Goal: Navigation & Orientation: Find specific page/section

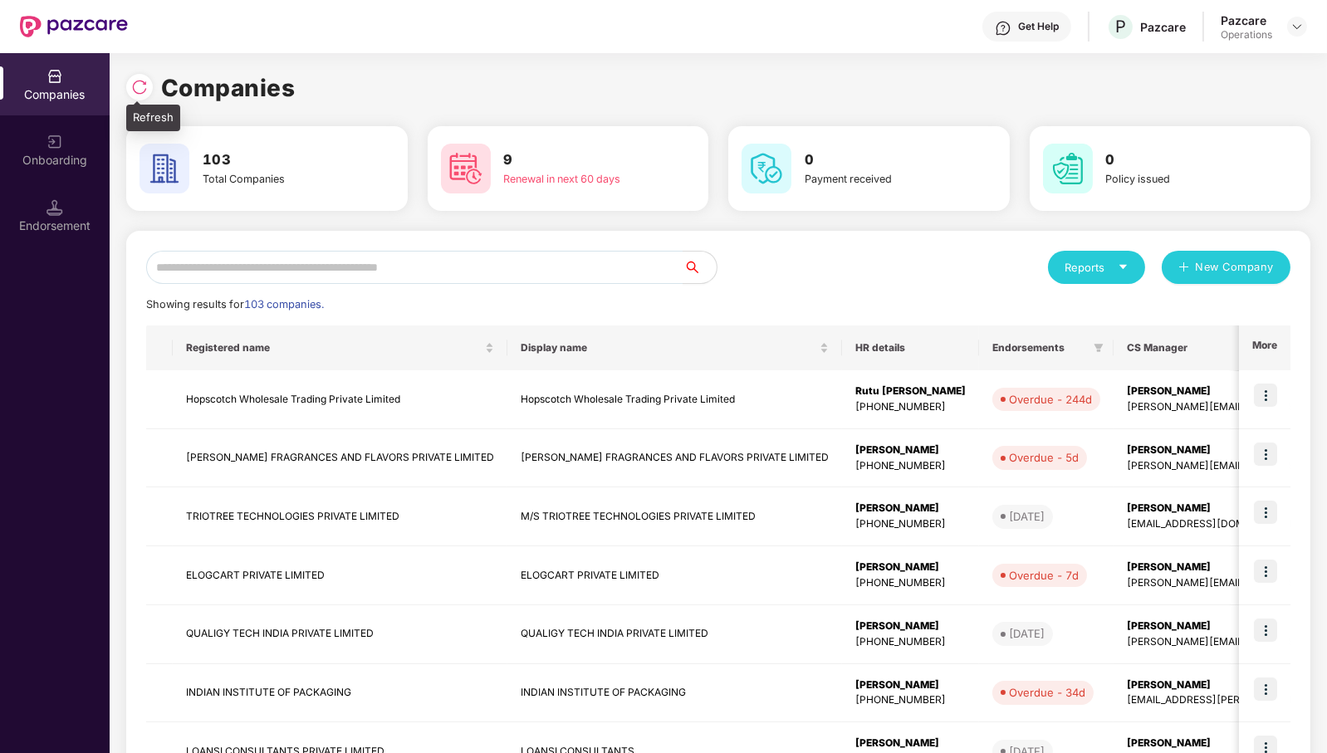
click at [142, 86] on img at bounding box center [139, 87] width 17 height 17
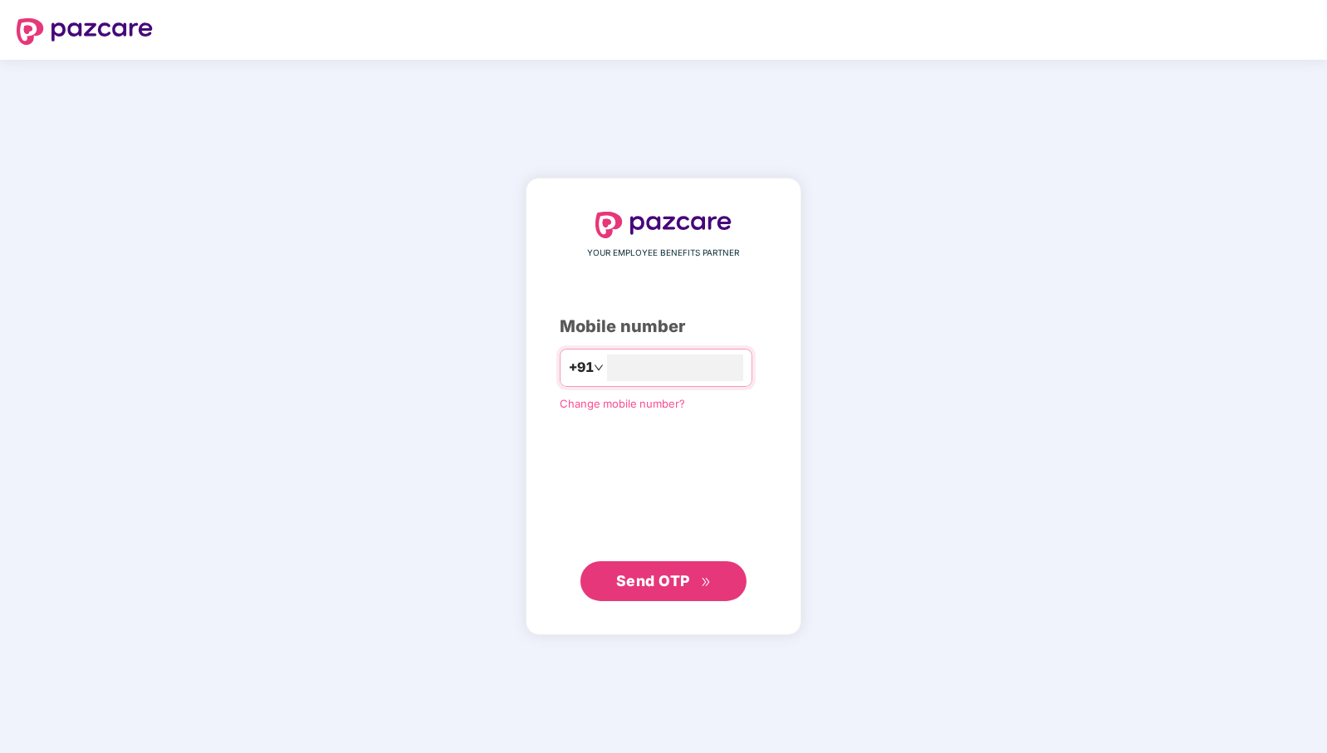
type input "**********"
click at [636, 581] on span "Send OTP" at bounding box center [653, 580] width 74 height 17
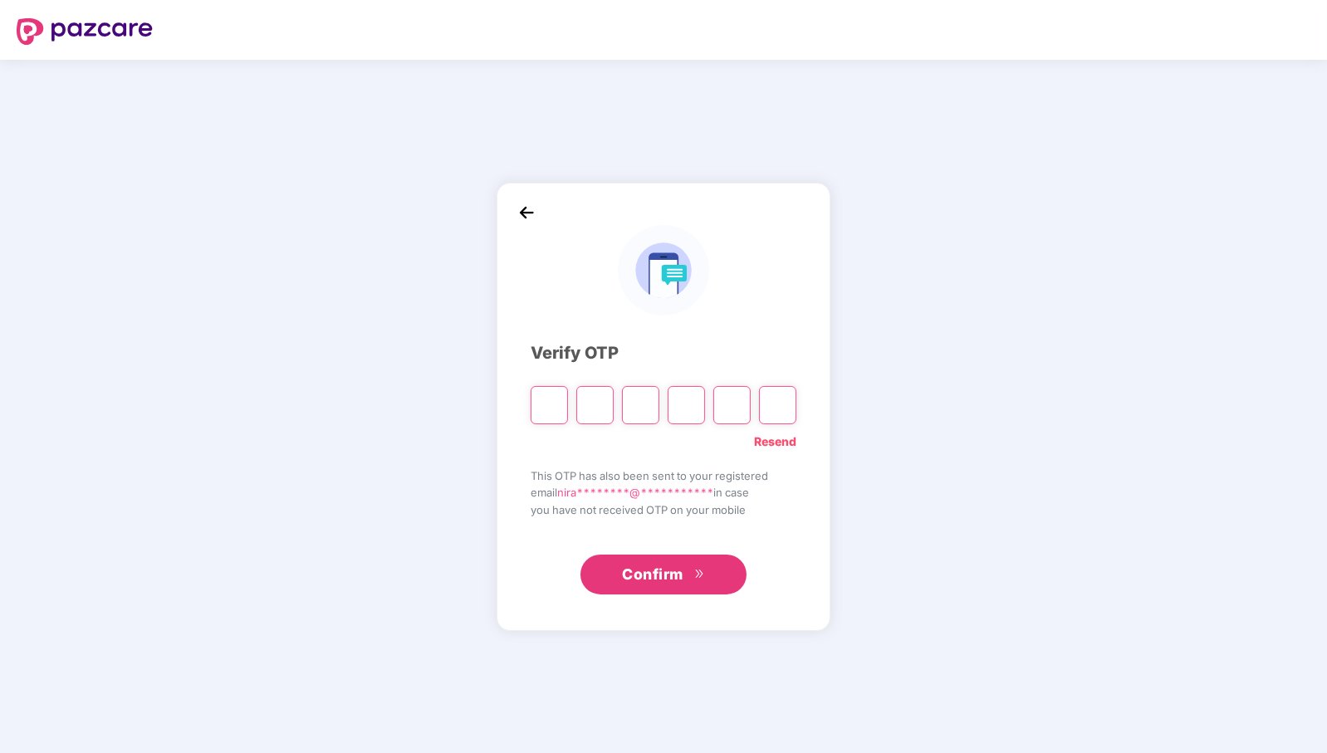
paste input "*"
type input "*"
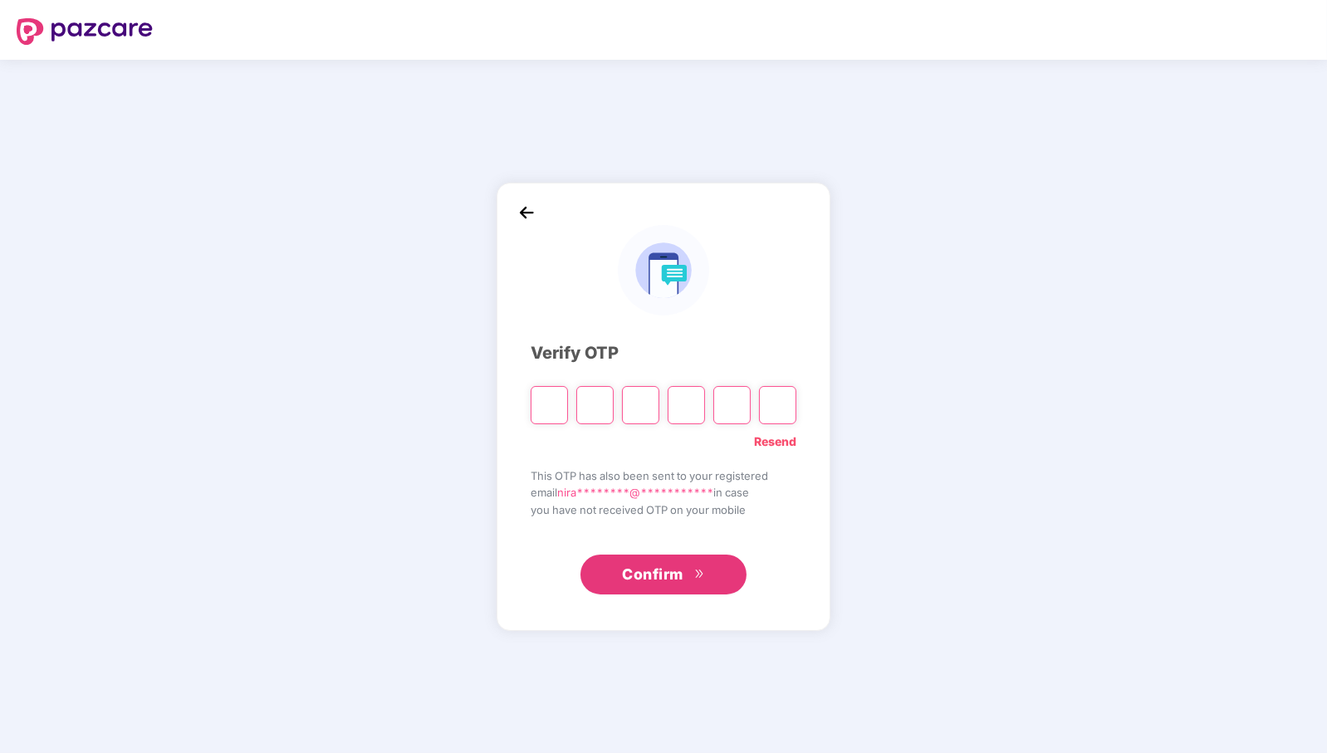
type input "*"
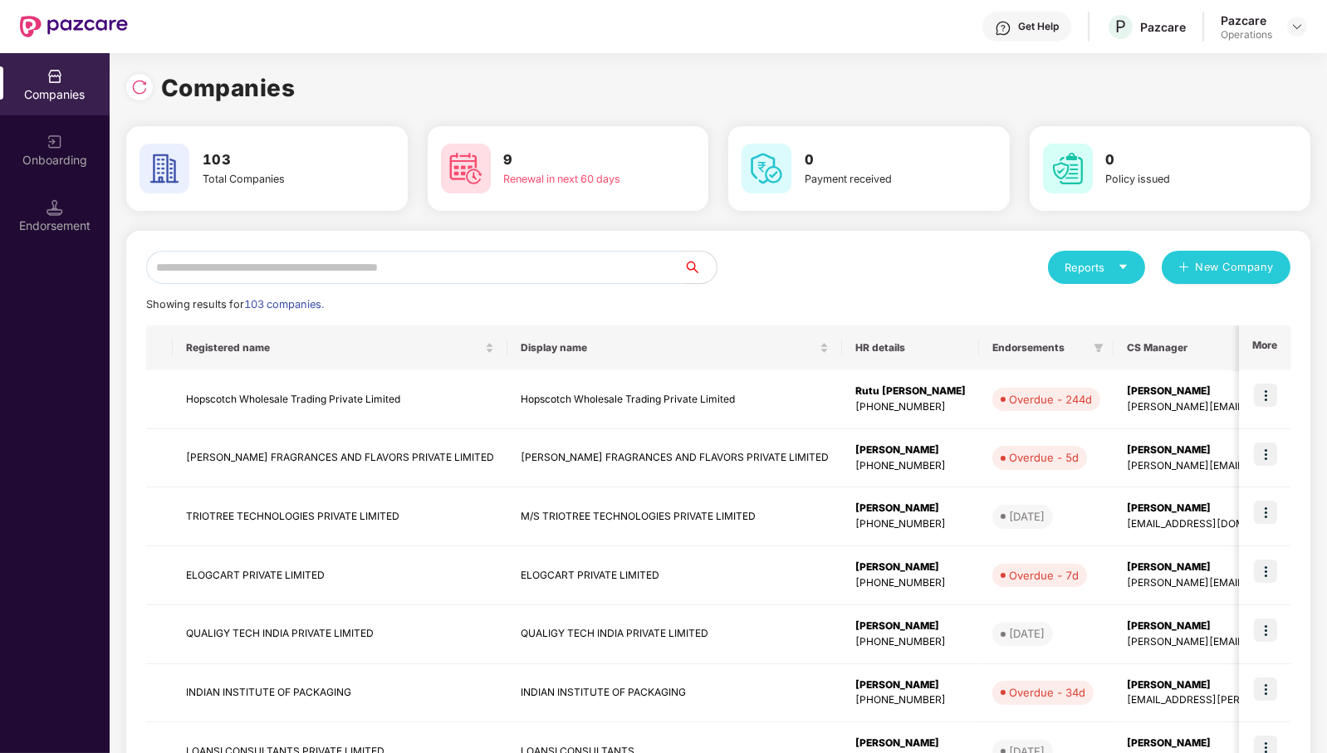
click at [569, 263] on input "text" at bounding box center [414, 267] width 537 height 33
paste input "**********"
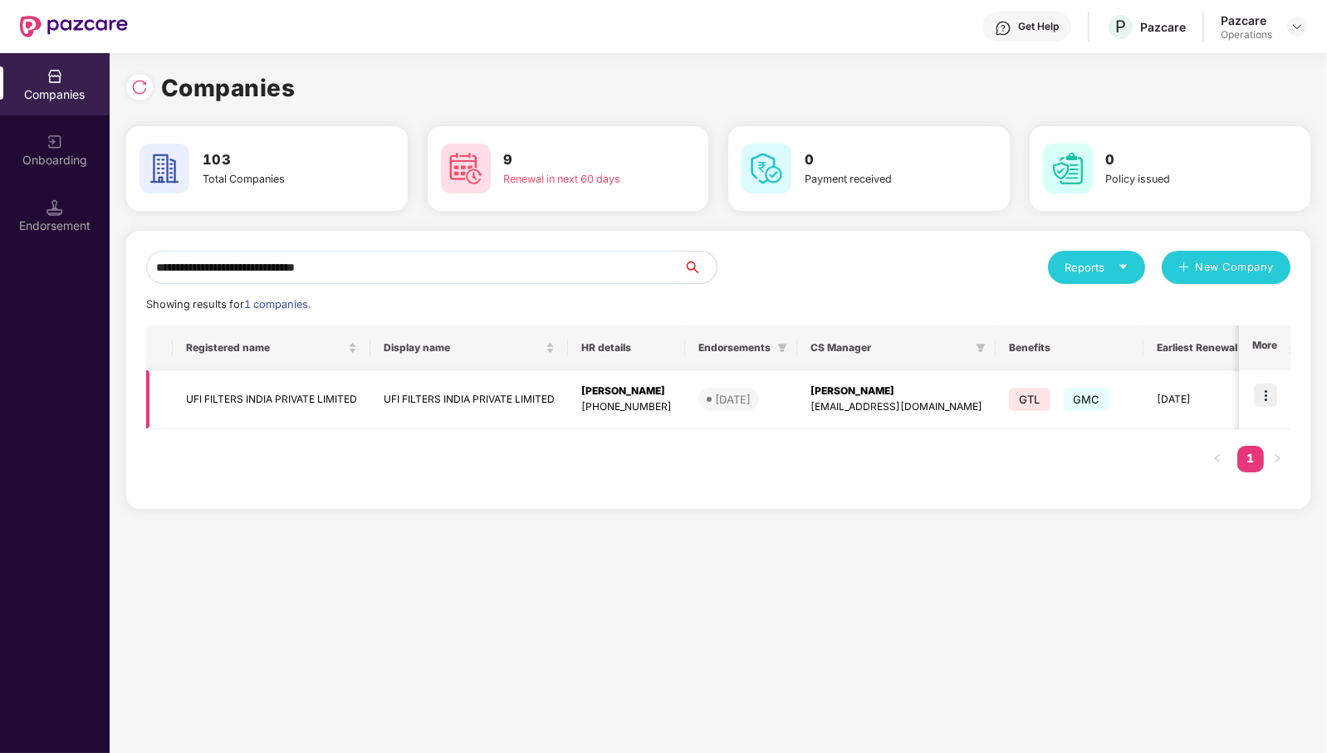
type input "**********"
click at [1273, 393] on img at bounding box center [1265, 395] width 23 height 23
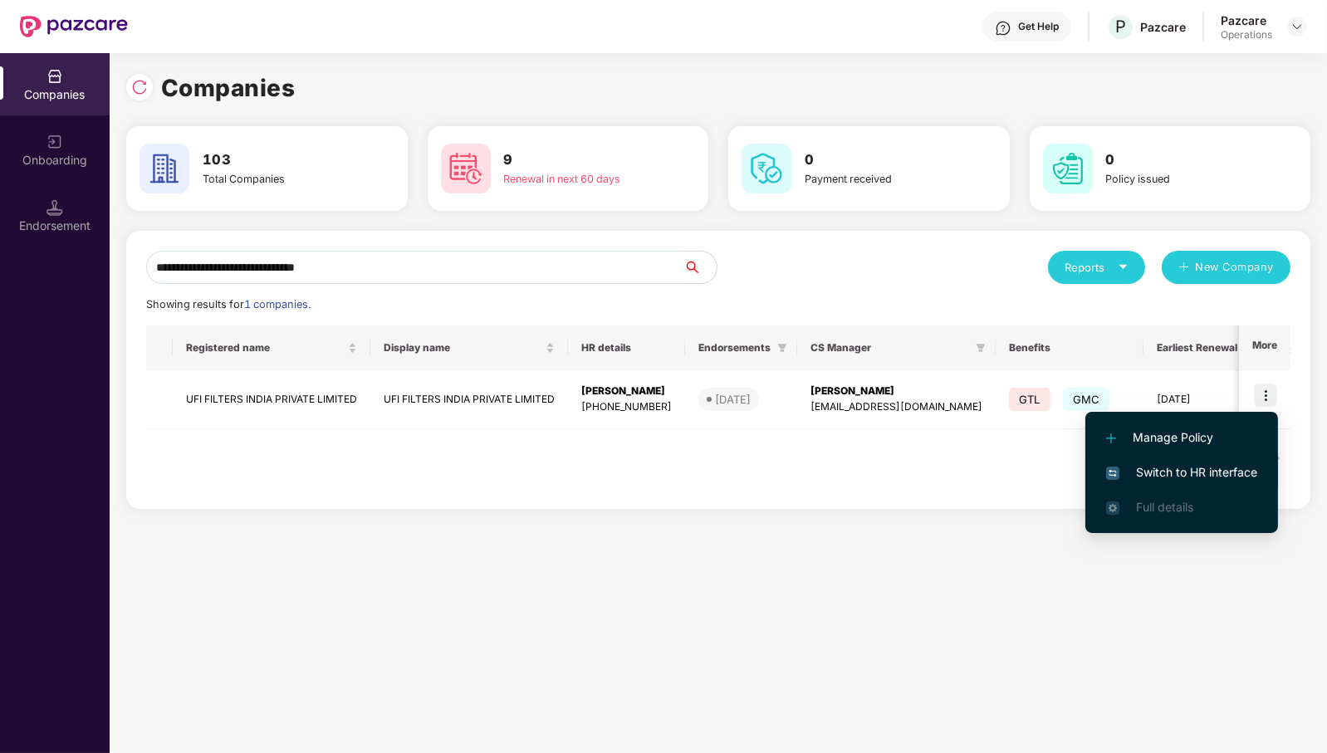
click at [1215, 473] on span "Switch to HR interface" at bounding box center [1182, 473] width 151 height 18
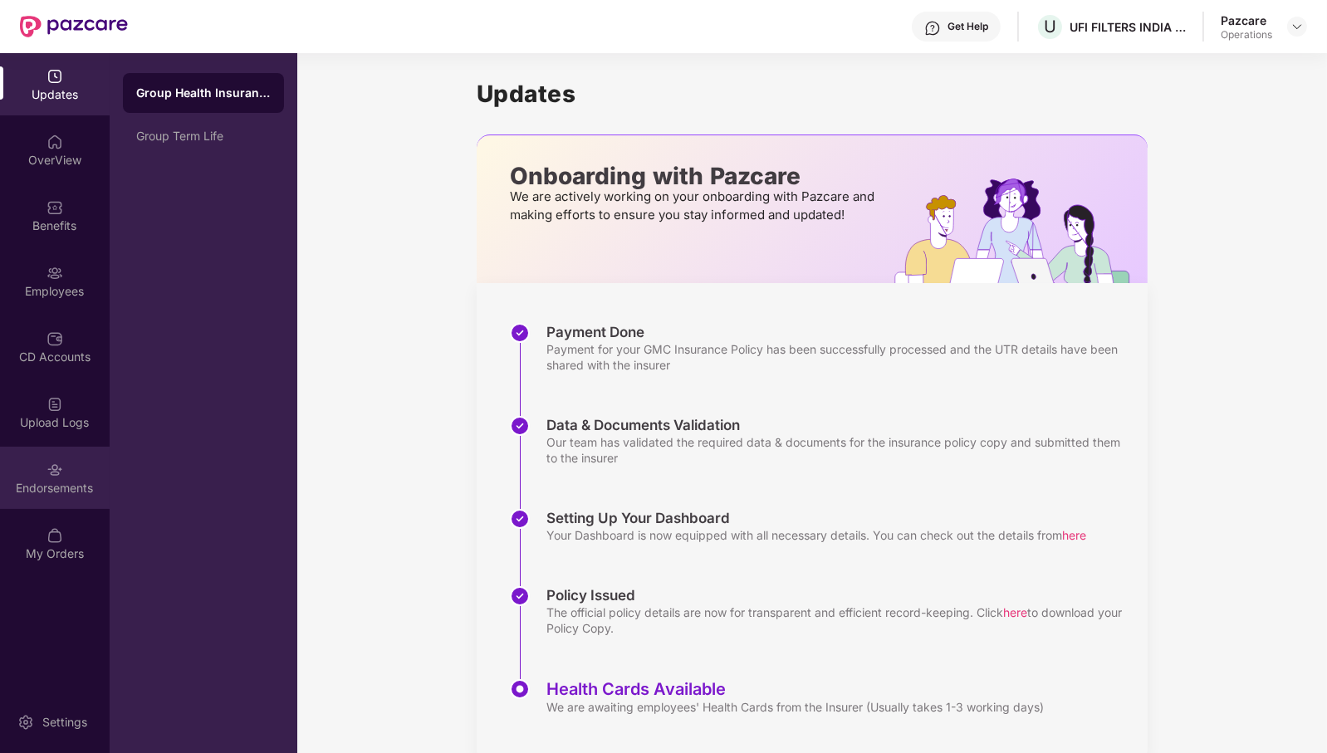
click at [66, 496] on div "Endorsements" at bounding box center [55, 478] width 110 height 62
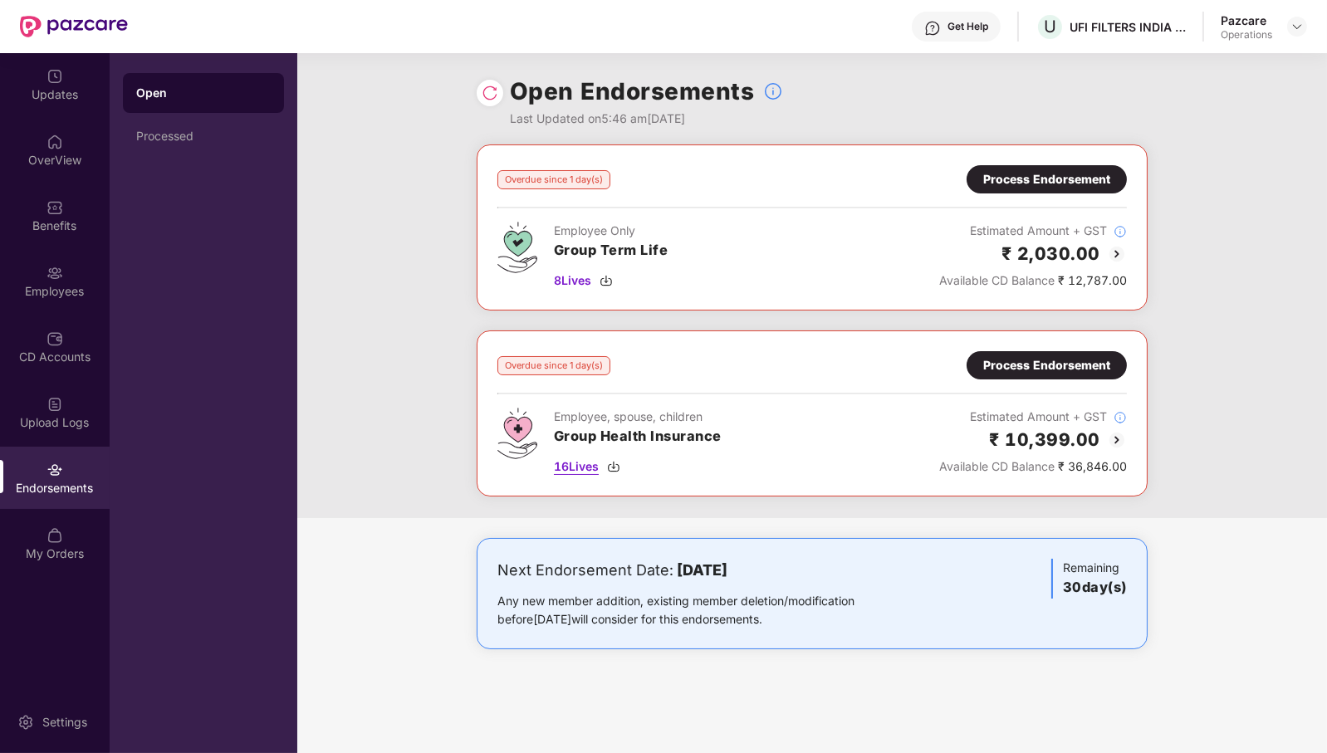
click at [580, 464] on span "16 Lives" at bounding box center [576, 467] width 45 height 18
click at [76, 169] on div "OverView" at bounding box center [55, 150] width 110 height 62
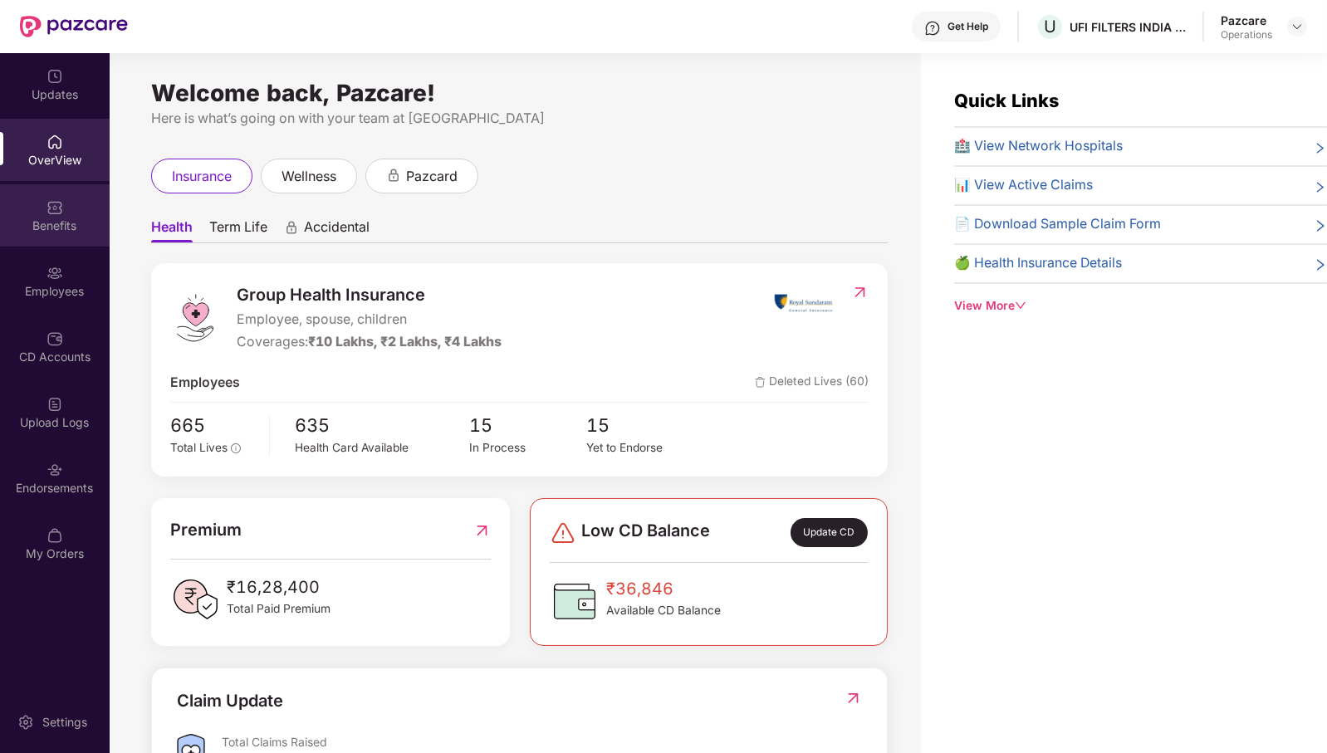
click at [69, 228] on div "Benefits" at bounding box center [55, 226] width 110 height 17
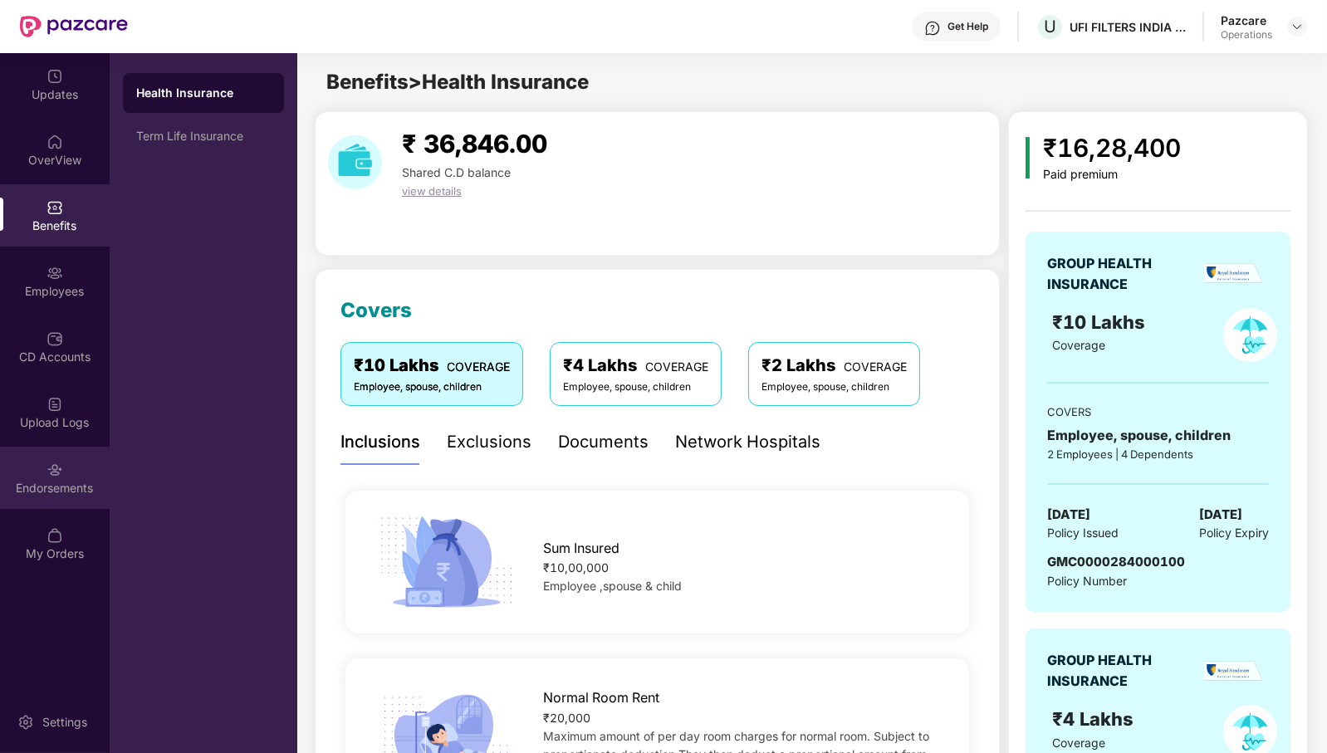
click at [71, 490] on div "Endorsements" at bounding box center [55, 488] width 110 height 17
